Goal: Transaction & Acquisition: Purchase product/service

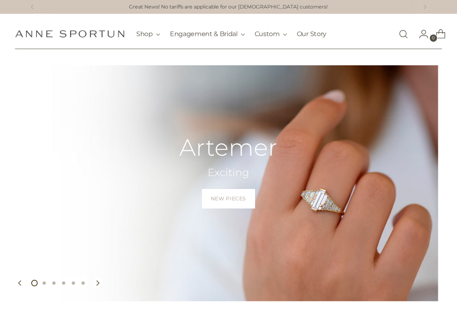
click at [408, 36] on link "Open search modal" at bounding box center [403, 34] width 16 height 16
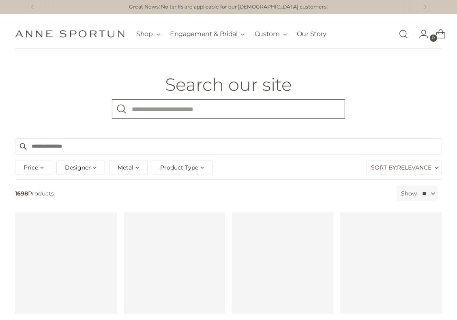
click at [160, 107] on input "What are you looking for?" at bounding box center [228, 108] width 233 height 19
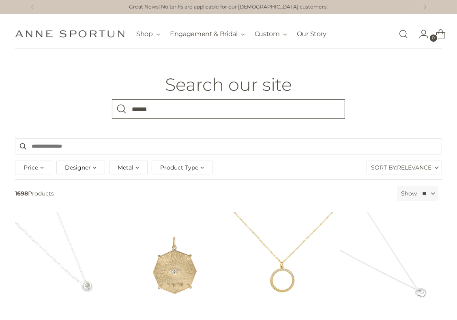
type input "******"
click at [112, 99] on button "Search" at bounding box center [121, 108] width 19 height 19
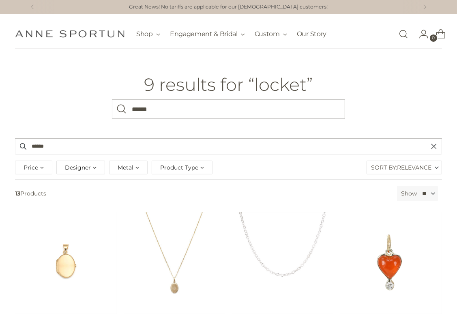
click at [385, 87] on div "9 results for “locket” What are you looking for? ******" at bounding box center [228, 97] width 324 height 44
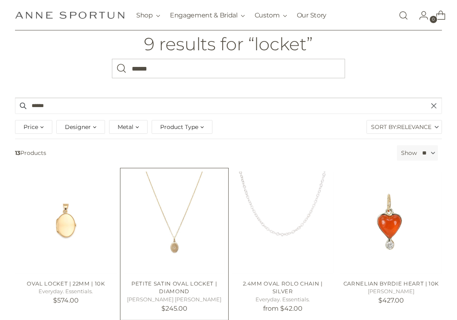
scroll to position [81, 0]
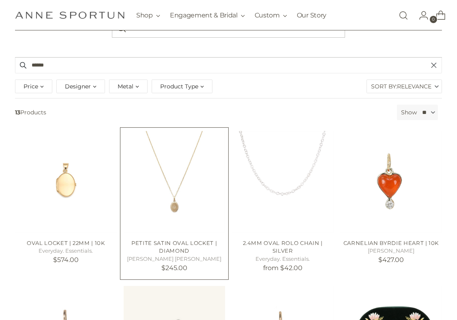
click at [0, 0] on img "PETITE SATIN OVAL LOCKET | DIAMOND" at bounding box center [0, 0] width 0 height 0
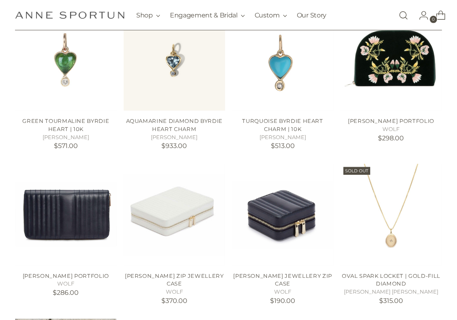
scroll to position [446, 0]
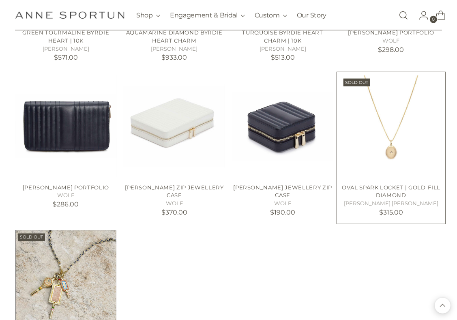
click at [0, 0] on img "Oval Spark Locket | Gold-Fill Diamond" at bounding box center [0, 0] width 0 height 0
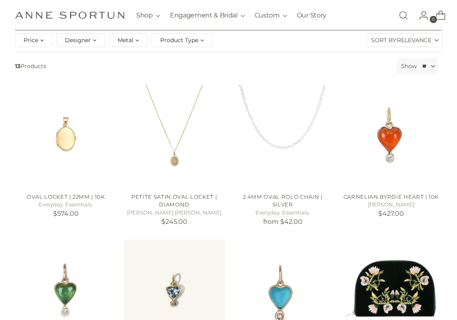
scroll to position [122, 0]
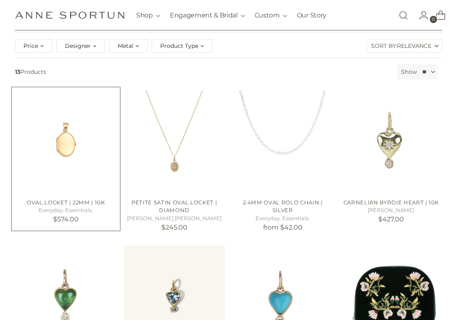
click at [0, 0] on img "Oval Locket | 22mm | 10k" at bounding box center [0, 0] width 0 height 0
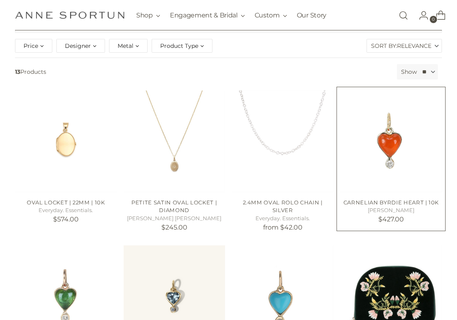
drag, startPoint x: 382, startPoint y: 211, endPoint x: 401, endPoint y: 211, distance: 19.0
click at [401, 211] on h5 "[PERSON_NAME]" at bounding box center [390, 210] width 101 height 8
copy h5 "[PERSON_NAME]"
click at [0, 0] on img "Carnelian Byrdie Heart | 10k" at bounding box center [0, 0] width 0 height 0
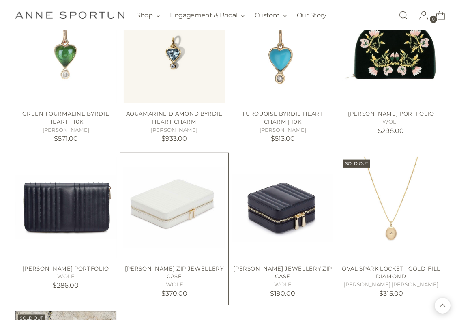
scroll to position [567, 0]
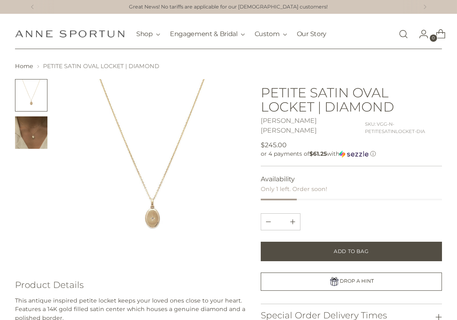
click at [36, 137] on img "Change image to image 2" at bounding box center [31, 132] width 32 height 32
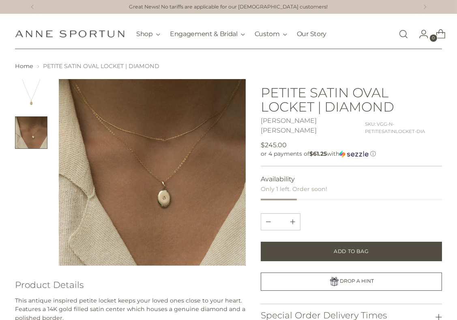
click at [31, 94] on img "Change image to image 1" at bounding box center [31, 95] width 32 height 32
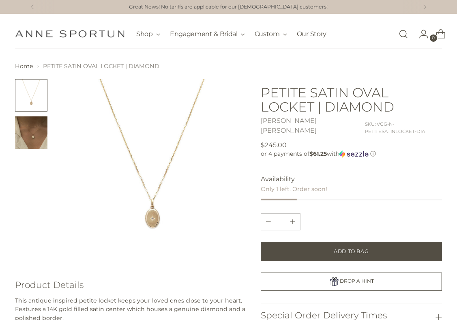
click at [152, 215] on img at bounding box center [152, 172] width 187 height 187
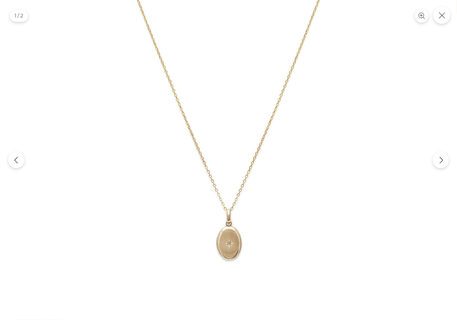
click at [231, 245] on img at bounding box center [229, 163] width 326 height 326
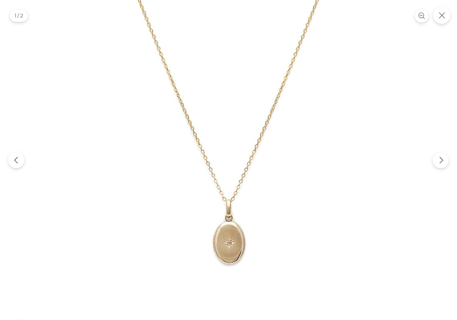
click at [230, 246] on img at bounding box center [228, 140] width 415 height 415
click at [128, 185] on img at bounding box center [228, 139] width 415 height 415
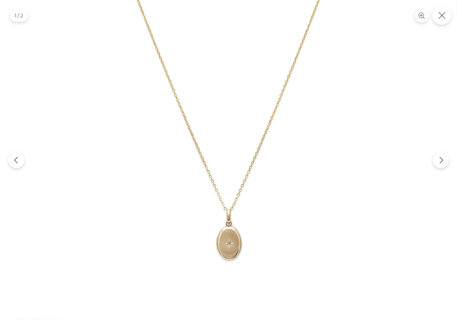
click at [444, 18] on icon "Close" at bounding box center [441, 15] width 7 height 7
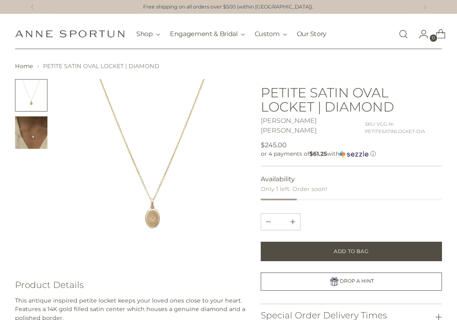
click at [37, 139] on img "Change image to image 2" at bounding box center [31, 132] width 32 height 32
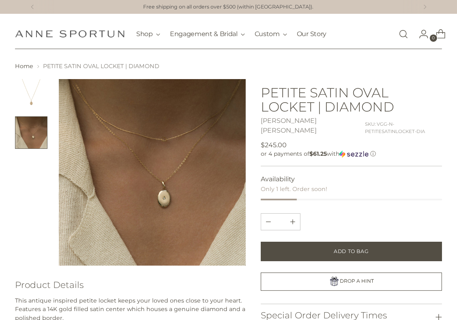
click at [165, 201] on img at bounding box center [152, 172] width 187 height 187
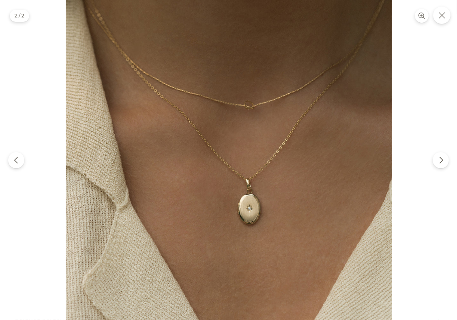
click at [251, 216] on img at bounding box center [229, 163] width 326 height 326
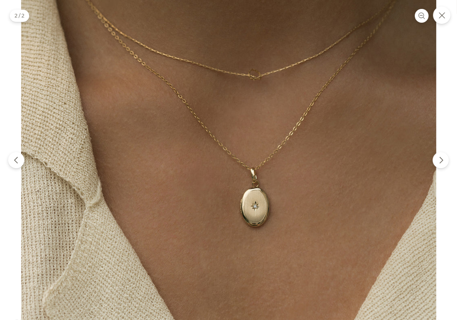
click at [250, 216] on img at bounding box center [228, 148] width 415 height 415
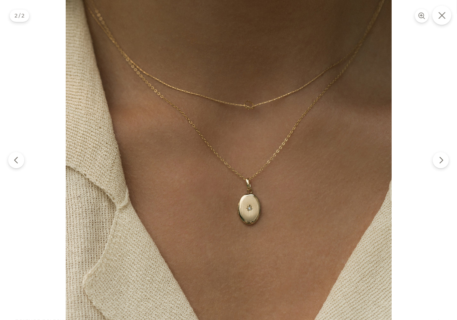
click at [442, 13] on icon "Close" at bounding box center [441, 15] width 7 height 7
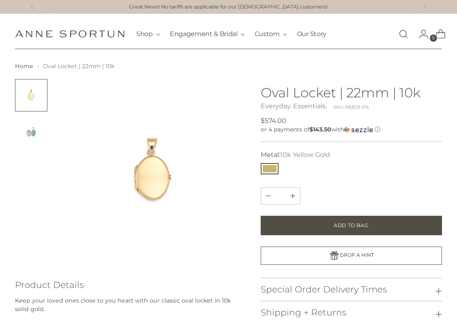
click at [30, 132] on img "Change image to image 2" at bounding box center [31, 132] width 32 height 32
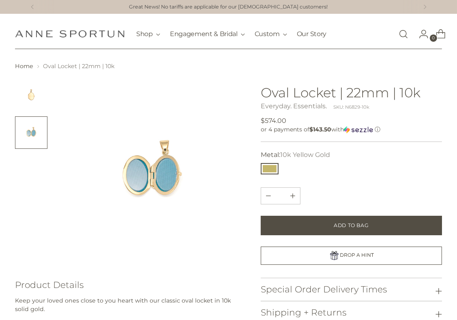
click at [36, 95] on img "Change image to image 1" at bounding box center [31, 95] width 32 height 32
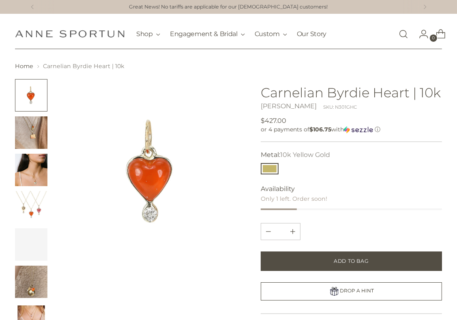
click at [27, 178] on img "Change image to image 3" at bounding box center [31, 170] width 32 height 32
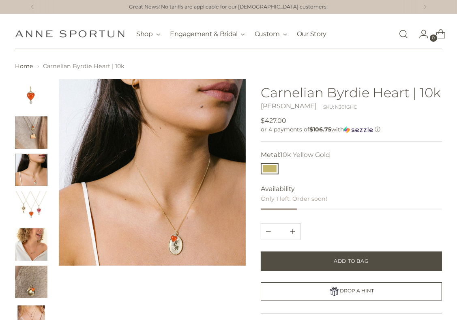
click at [31, 205] on img "Change image to image 4" at bounding box center [31, 207] width 32 height 32
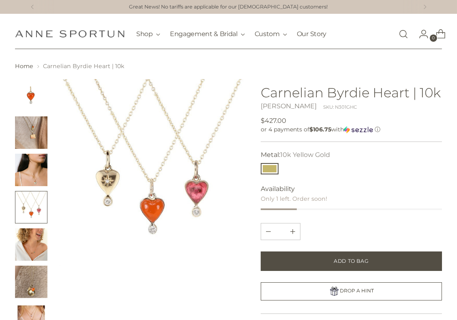
click at [30, 250] on img "Change image to image 5" at bounding box center [31, 244] width 32 height 32
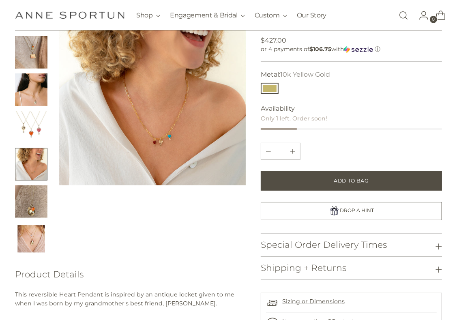
scroll to position [203, 0]
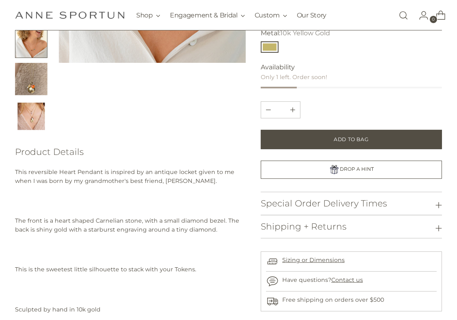
click at [21, 114] on img "Change image to image 7" at bounding box center [31, 116] width 32 height 32
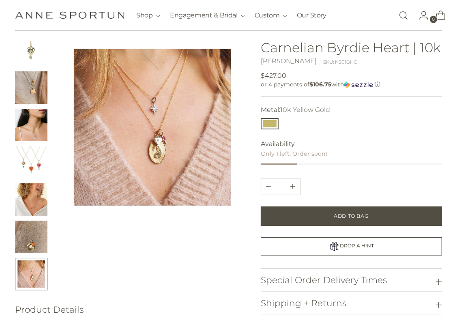
scroll to position [0, 0]
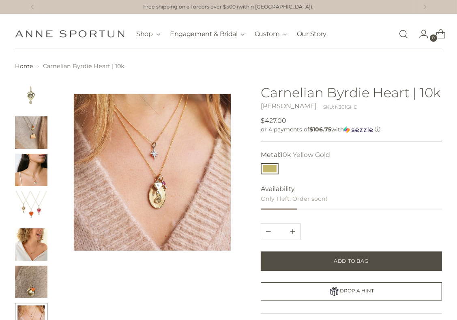
click at [404, 32] on link "Open search modal" at bounding box center [403, 34] width 16 height 16
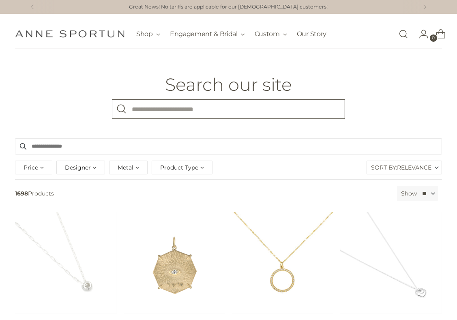
click at [152, 113] on input "What are you looking for?" at bounding box center [228, 108] width 233 height 19
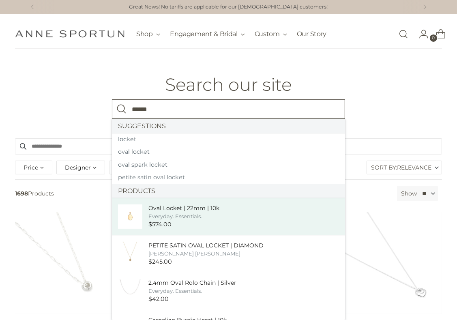
click at [176, 213] on div "Everyday. Essentials." at bounding box center [183, 216] width 71 height 8
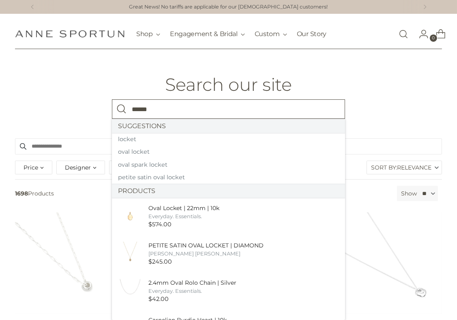
type input "******"
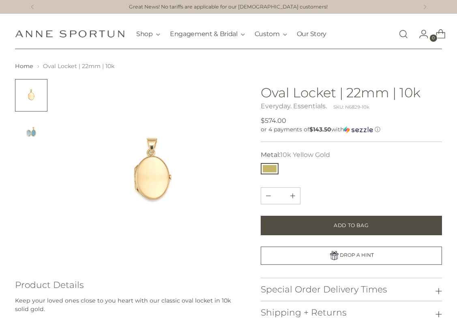
click at [31, 132] on img "Change image to image 2" at bounding box center [31, 132] width 32 height 32
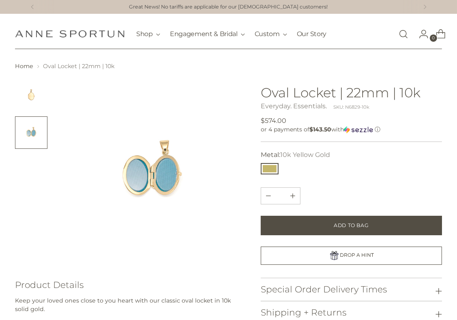
click at [37, 96] on img "Change image to image 1" at bounding box center [31, 95] width 32 height 32
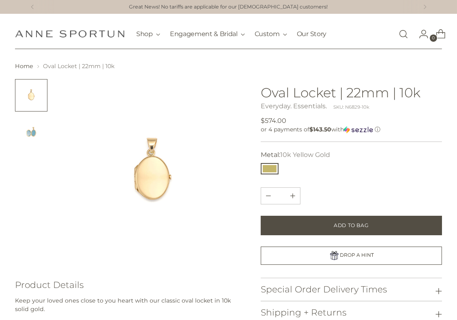
click at [403, 33] on link "Open search modal" at bounding box center [403, 34] width 16 height 16
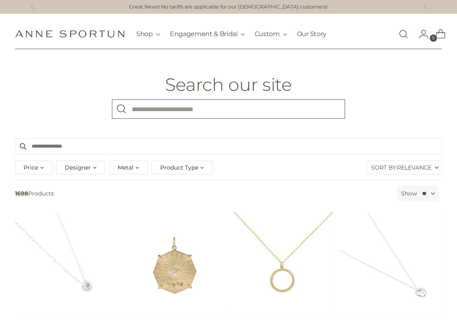
click at [167, 100] on input "What are you looking for?" at bounding box center [228, 108] width 233 height 19
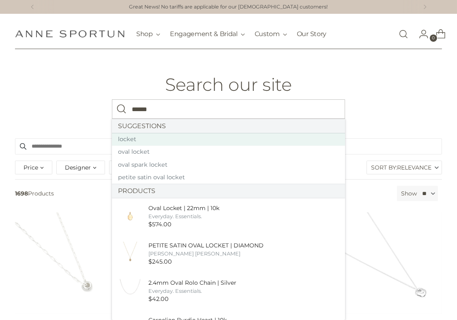
click at [160, 139] on link "locket" at bounding box center [228, 139] width 233 height 13
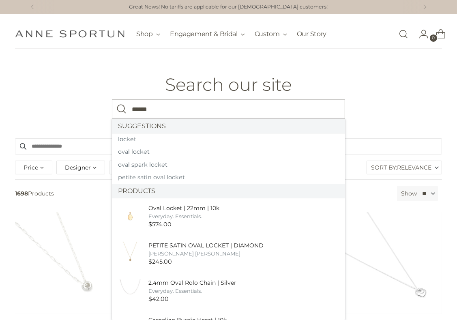
type input "******"
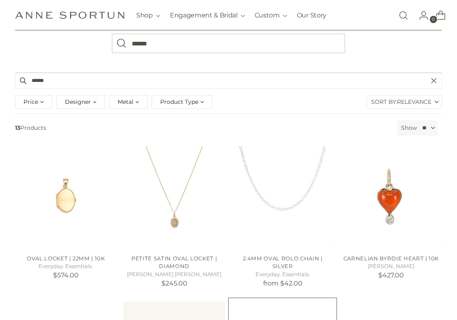
scroll to position [162, 0]
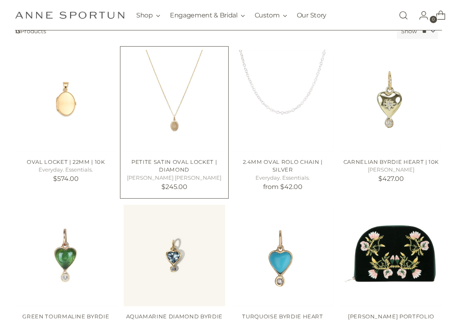
click at [0, 0] on img "PETITE SATIN OVAL LOCKET | DIAMOND" at bounding box center [0, 0] width 0 height 0
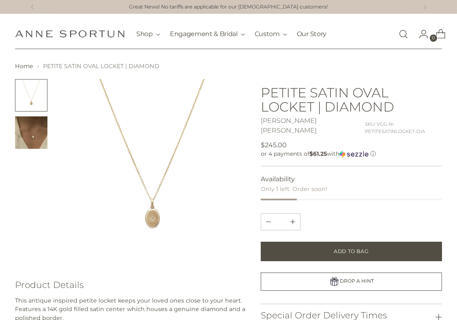
click at [24, 140] on img "Change image to image 2" at bounding box center [31, 132] width 32 height 32
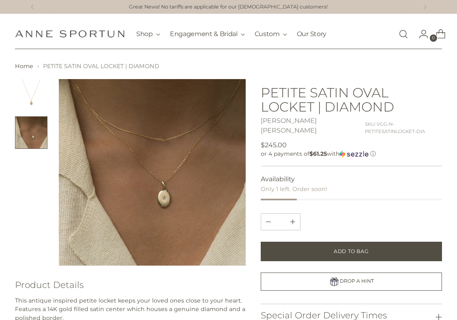
click at [31, 98] on img "Change image to image 1" at bounding box center [31, 95] width 32 height 32
